Goal: Check status: Check status

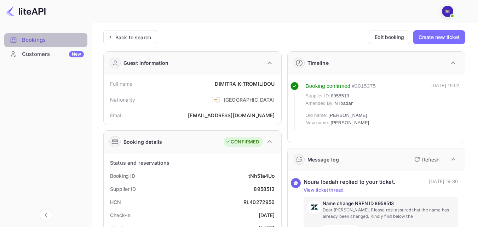
click at [25, 38] on div "Bookings" at bounding box center [53, 40] width 62 height 8
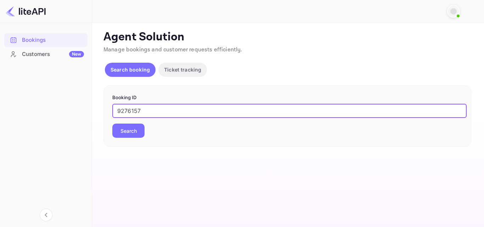
type input "9276157"
click at [128, 129] on button "Search" at bounding box center [128, 131] width 32 height 14
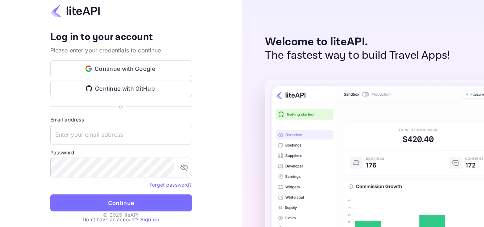
type input "n.ibadah+agent@nuitee.com"
click at [118, 192] on form "Email address n.ibadah+agent@nuitee.com ​ Password ​ Forget password? Continue" at bounding box center [121, 166] width 142 height 100
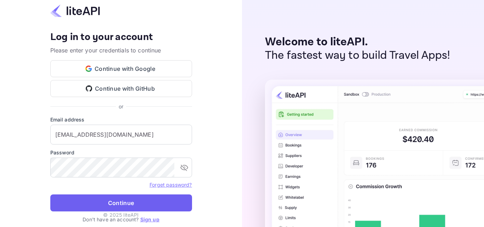
click at [118, 197] on button "Continue" at bounding box center [121, 202] width 142 height 17
